Goal: Information Seeking & Learning: Learn about a topic

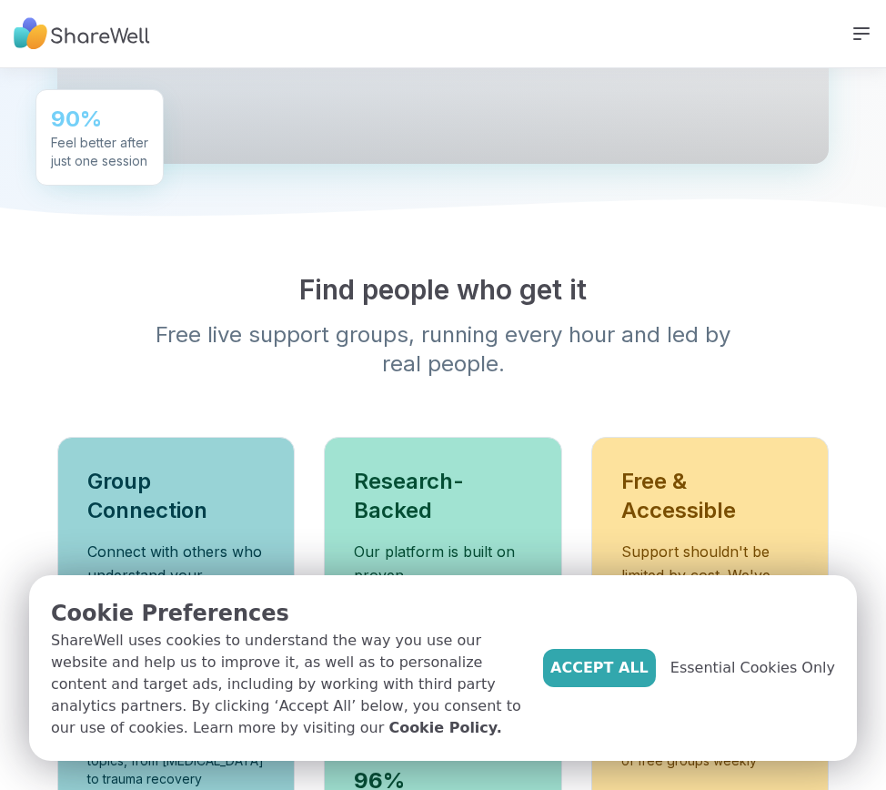
scroll to position [1092, 0]
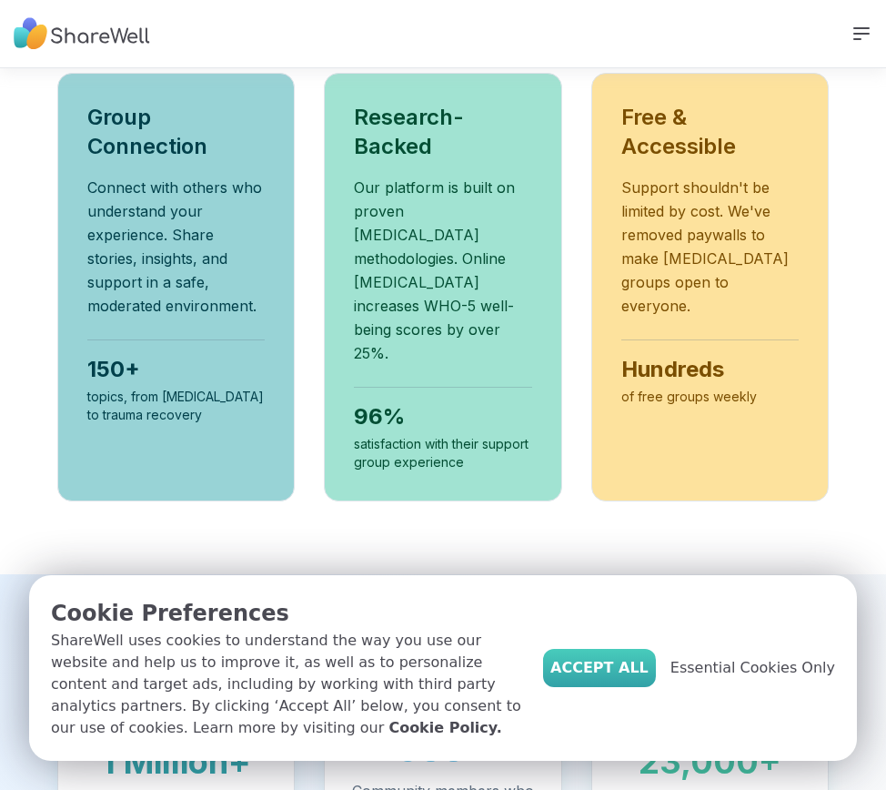
click at [649, 679] on span "Accept All" at bounding box center [599, 668] width 98 height 22
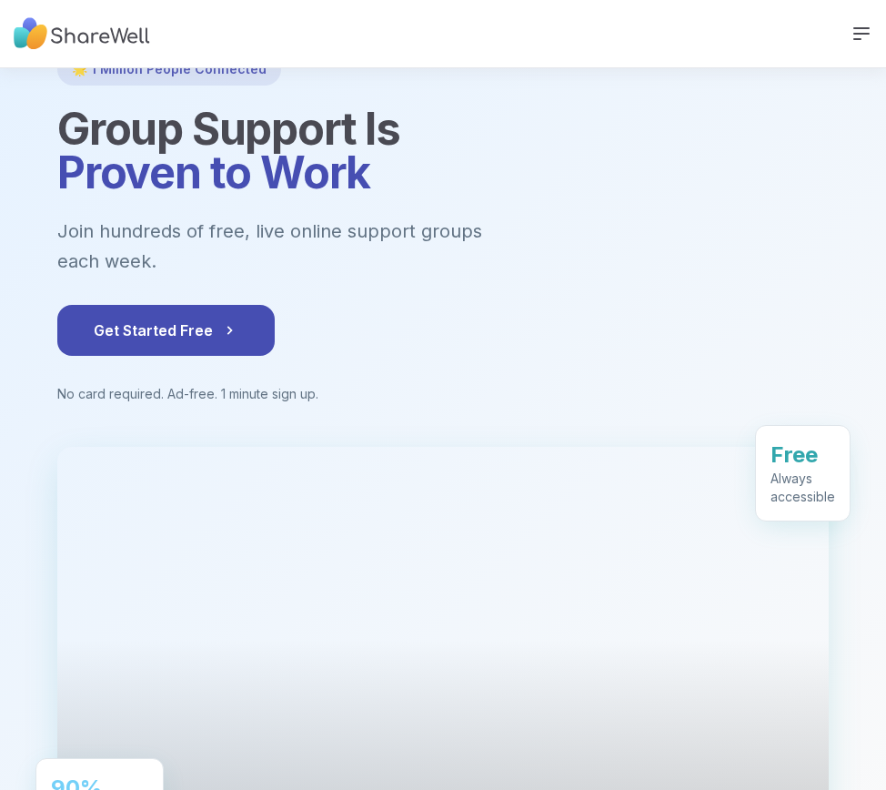
scroll to position [91, 0]
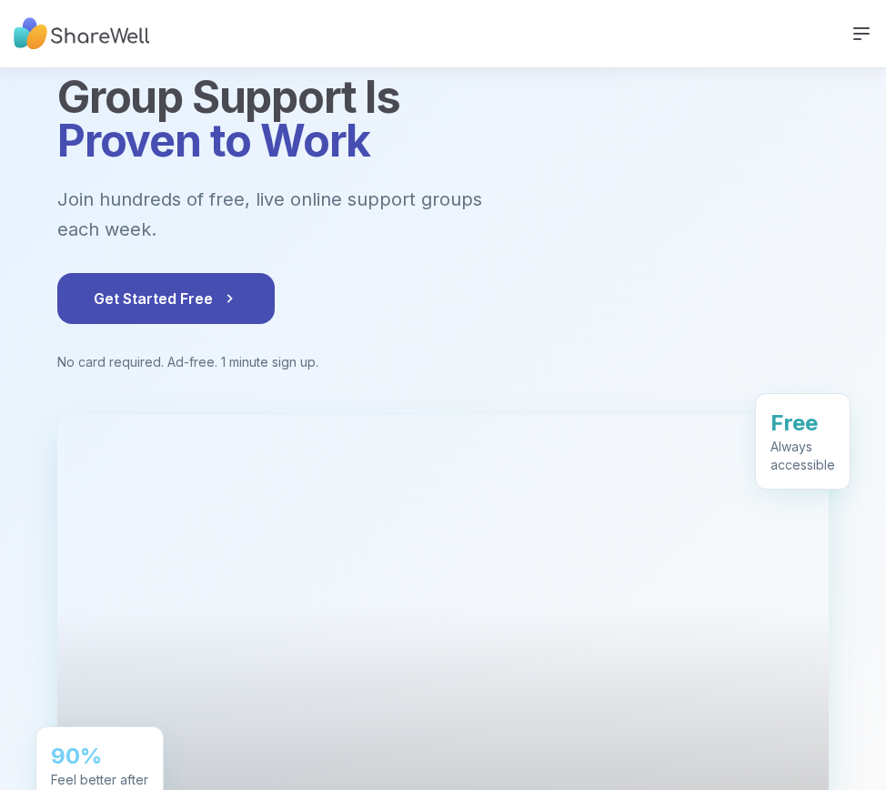
drag, startPoint x: 482, startPoint y: 289, endPoint x: 462, endPoint y: 287, distance: 20.2
click at [463, 288] on div "Get Started Free" at bounding box center [442, 298] width 771 height 51
click at [884, 216] on div at bounding box center [443, 425] width 886 height 896
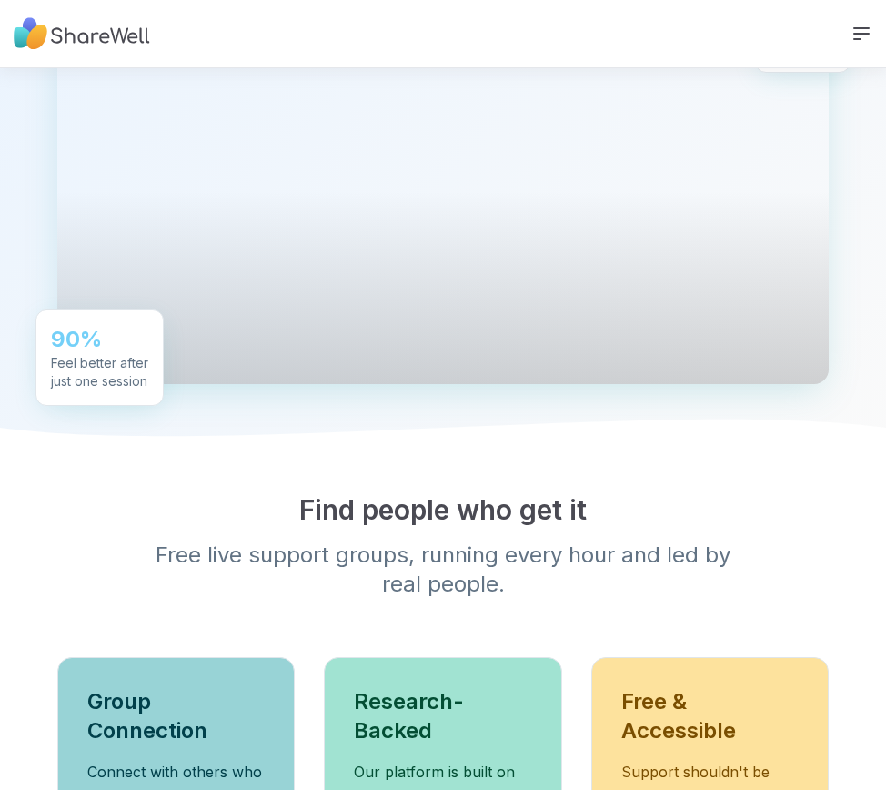
scroll to position [0, 0]
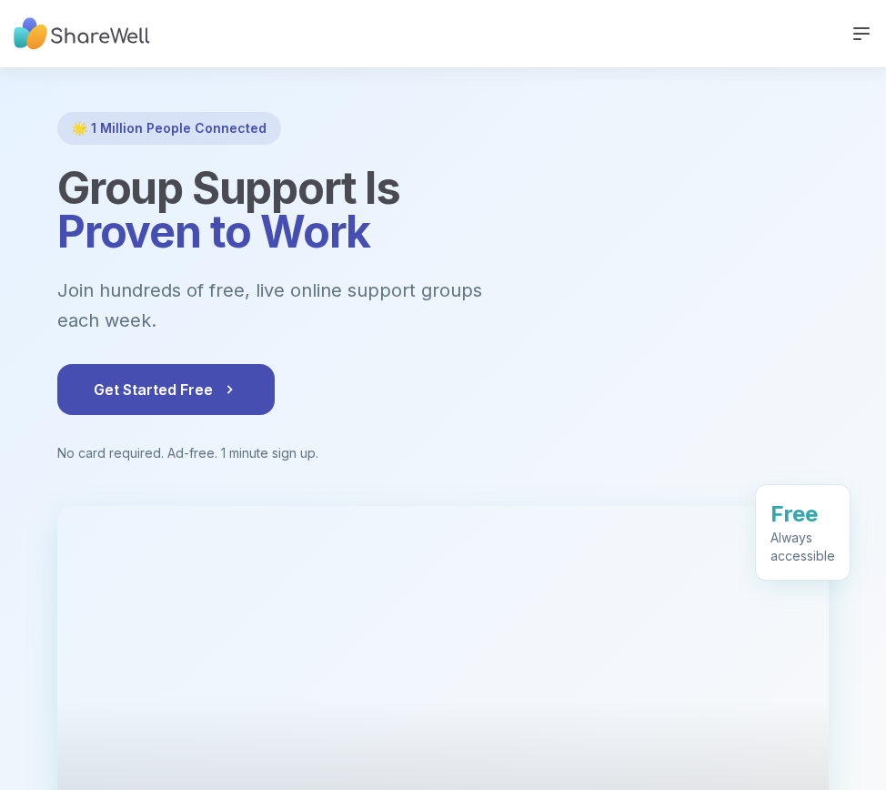
click at [840, 113] on section "🌟 1 Million People Connected Group Support Is Proven to Work Join hundreds of f…" at bounding box center [443, 516] width 886 height 896
drag, startPoint x: 824, startPoint y: 127, endPoint x: 579, endPoint y: 241, distance: 270.6
click at [579, 241] on h1 "Group Support Is Proven to Work" at bounding box center [442, 209] width 771 height 87
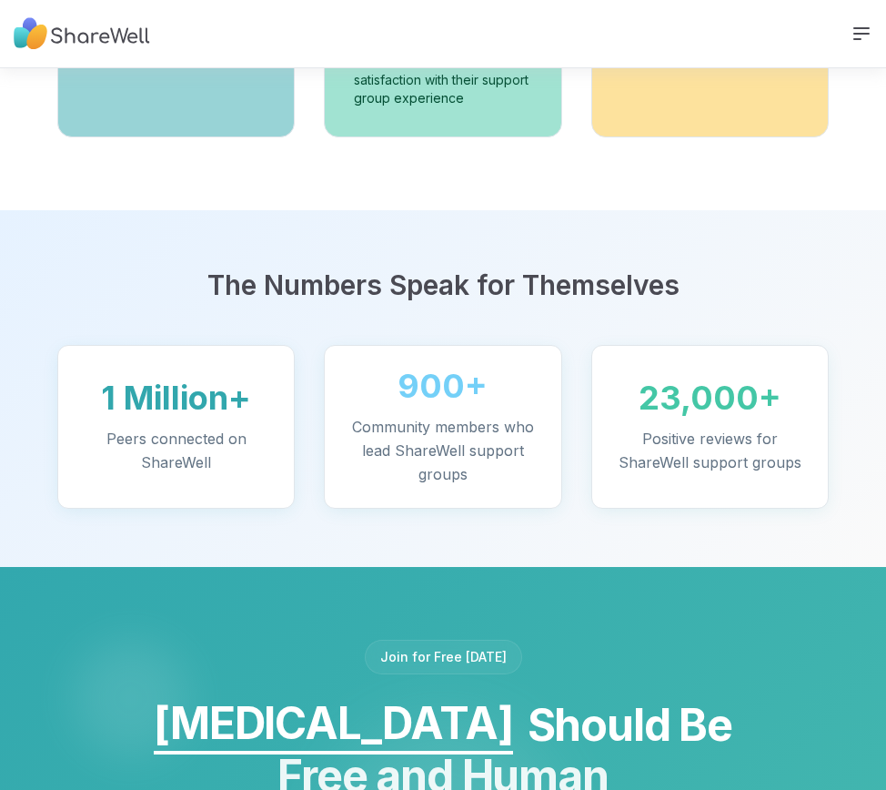
scroll to position [1728, 0]
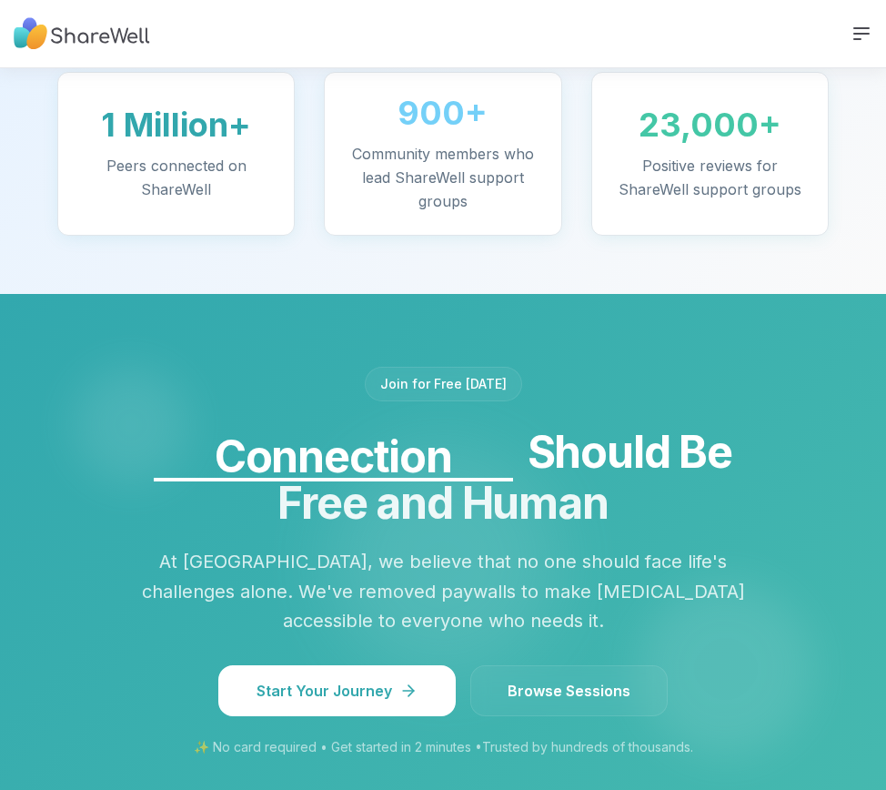
click at [361, 547] on p "At [GEOGRAPHIC_DATA], we believe that no one should face life's challenges alon…" at bounding box center [442, 591] width 611 height 89
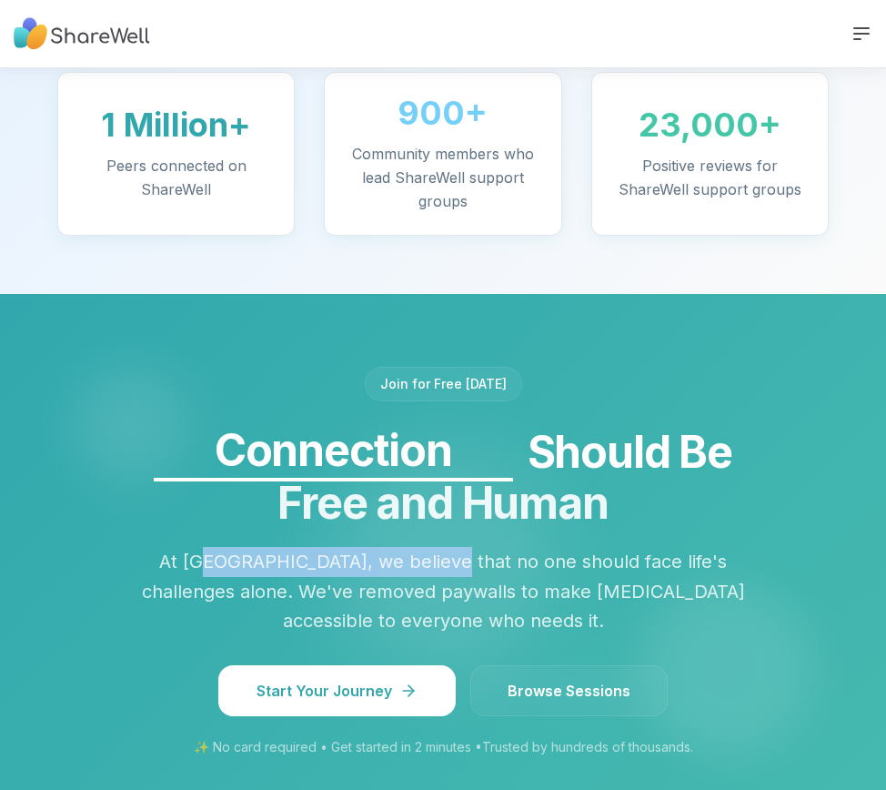
drag, startPoint x: 213, startPoint y: 536, endPoint x: 439, endPoint y: 544, distance: 226.7
click at [439, 547] on p "At [GEOGRAPHIC_DATA], we believe that no one should face life's challenges alon…" at bounding box center [442, 591] width 611 height 89
drag, startPoint x: 439, startPoint y: 544, endPoint x: 589, endPoint y: 569, distance: 152.1
click at [589, 569] on p "At [GEOGRAPHIC_DATA], we believe that no one should face life's challenges alon…" at bounding box center [442, 591] width 611 height 89
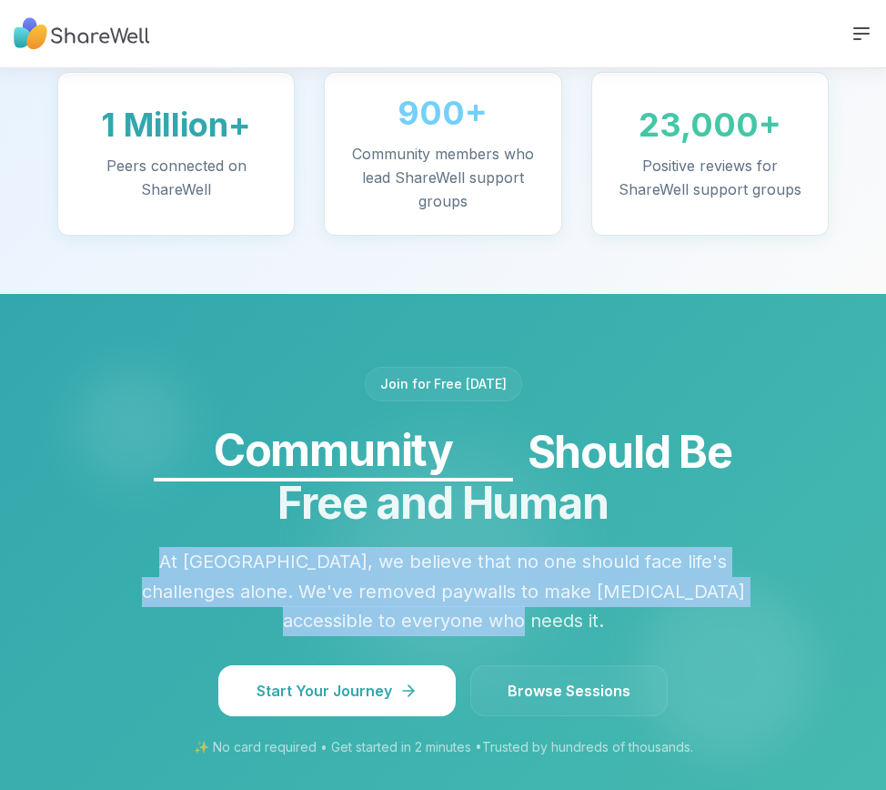
drag, startPoint x: 553, startPoint y: 589, endPoint x: 167, endPoint y: 535, distance: 389.5
click at [167, 547] on p "At [GEOGRAPHIC_DATA], we believe that no one should face life's challenges alon…" at bounding box center [442, 591] width 611 height 89
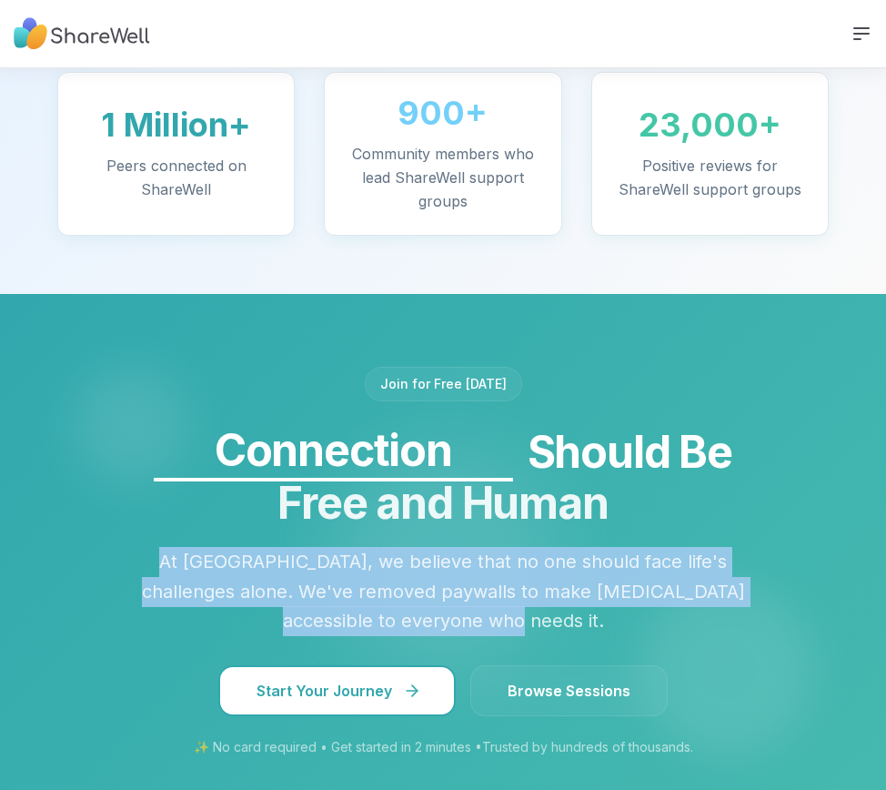
click at [405, 665] on button "Start Your Journey" at bounding box center [336, 690] width 237 height 51
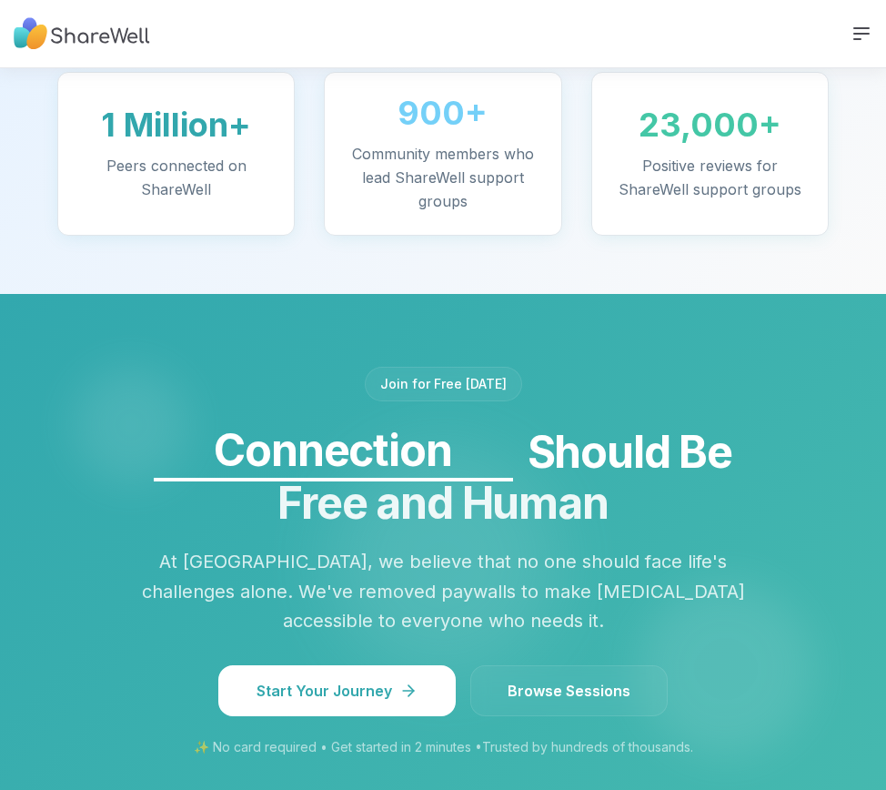
click at [574, 680] on span "Browse Sessions" at bounding box center [569, 691] width 123 height 22
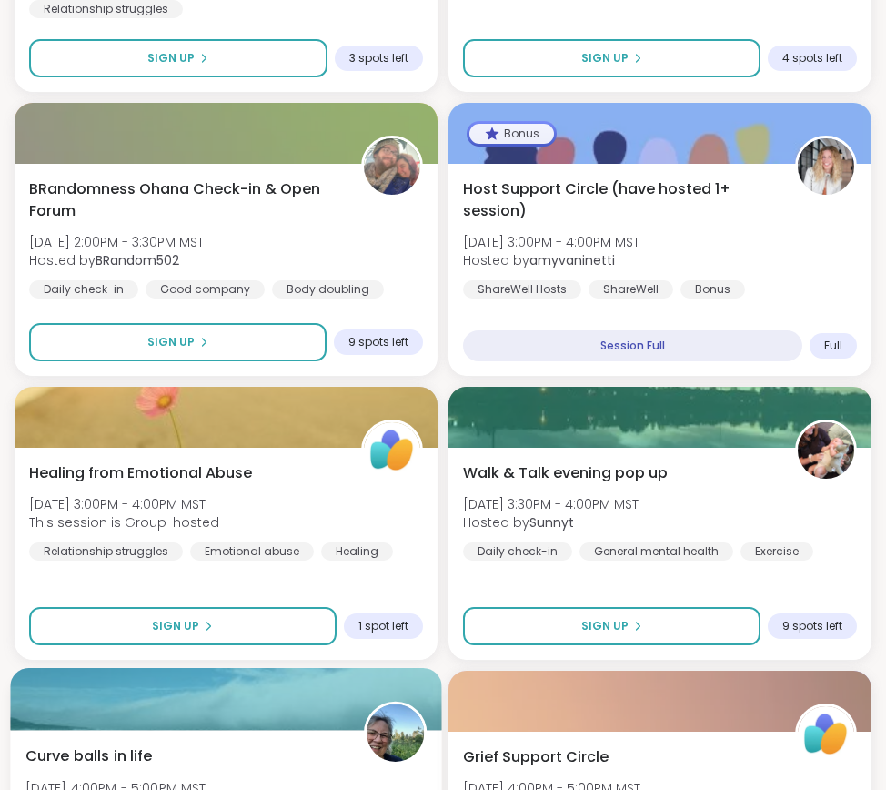
scroll to position [1092, 0]
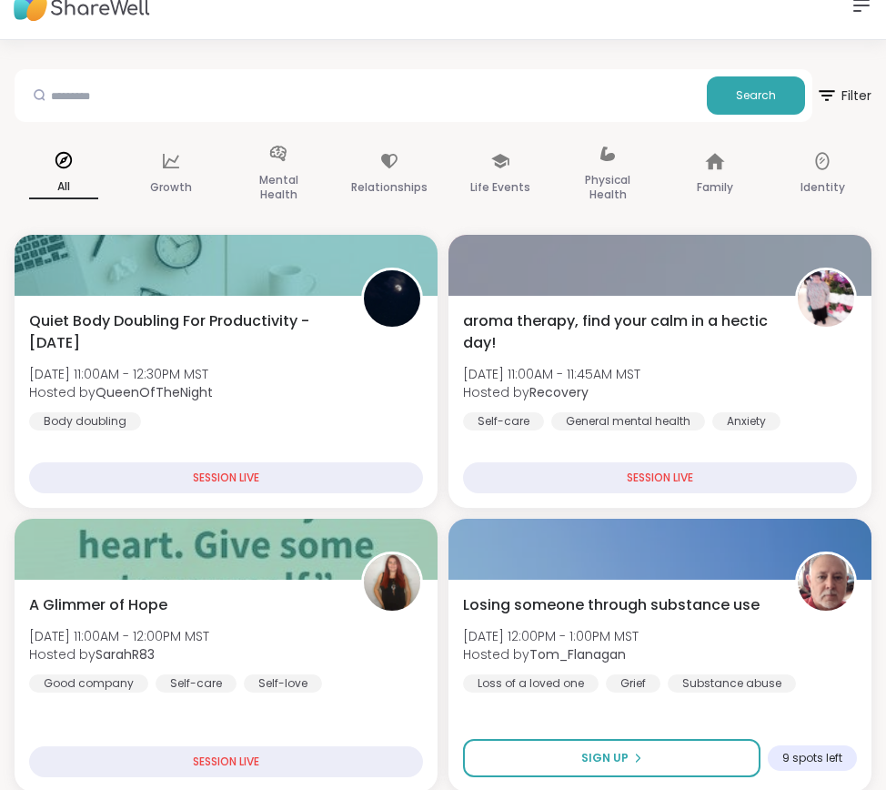
scroll to position [0, 0]
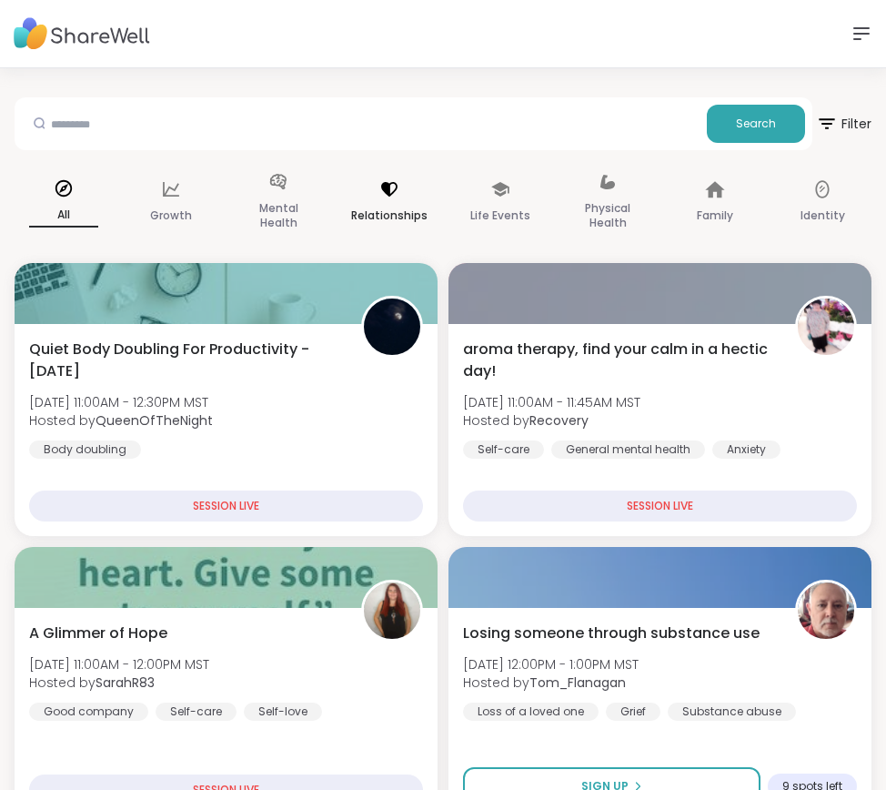
click at [389, 205] on p "Relationships" at bounding box center [389, 216] width 76 height 22
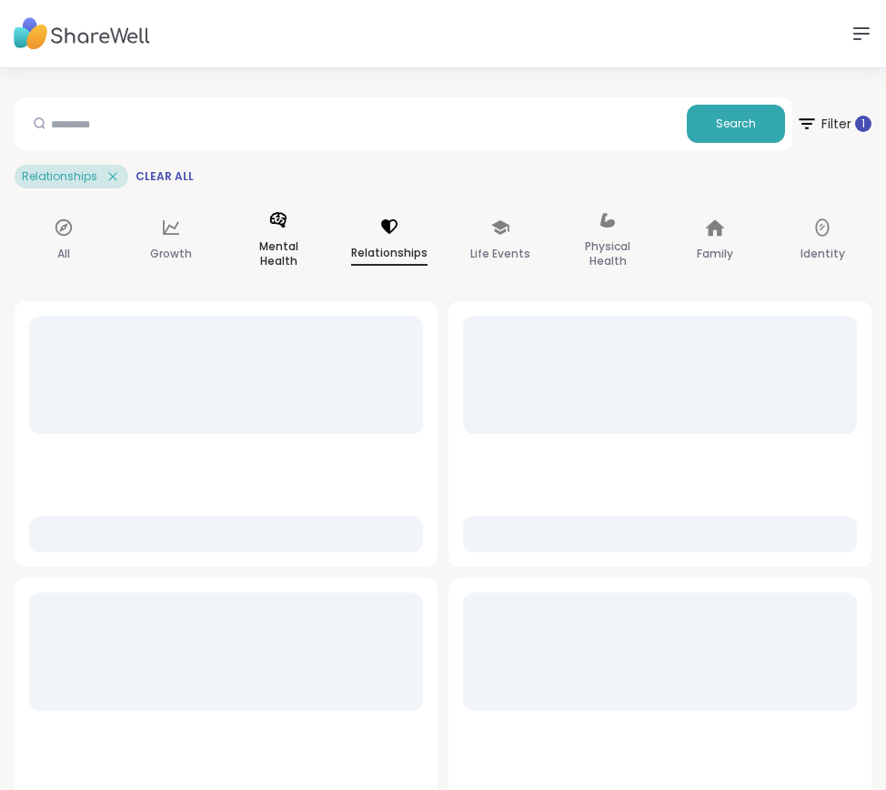
click at [286, 226] on icon at bounding box center [278, 219] width 16 height 15
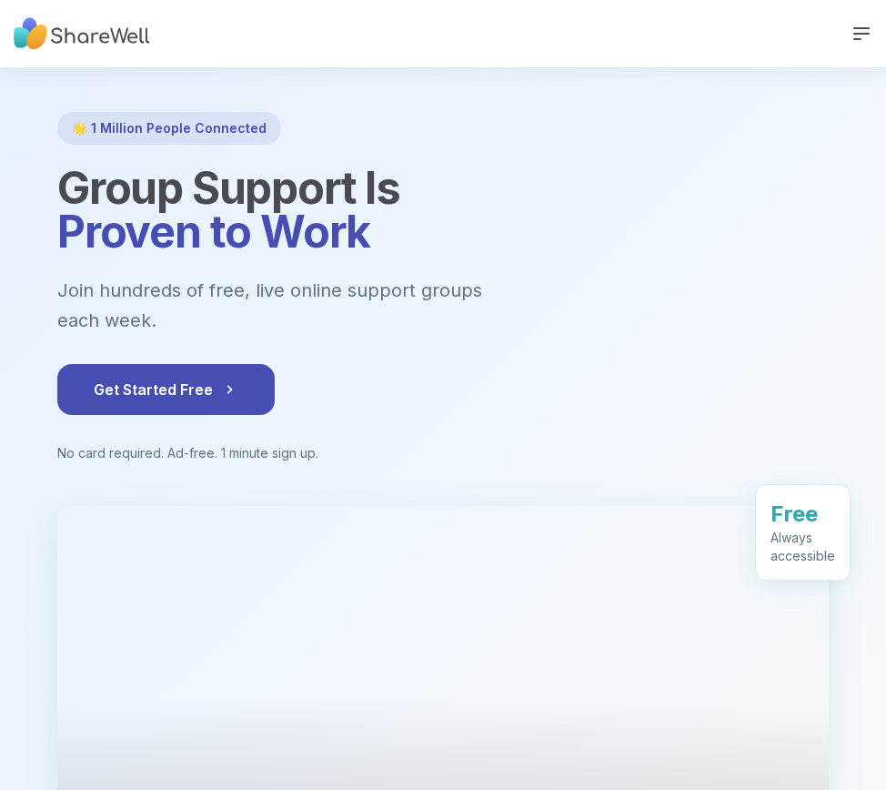
scroll to position [2, 0]
